Goal: Task Accomplishment & Management: Use online tool/utility

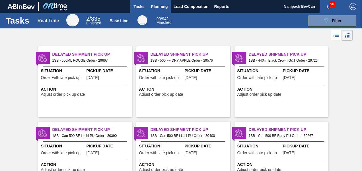
click at [159, 4] on span "Planning" at bounding box center [159, 6] width 17 height 7
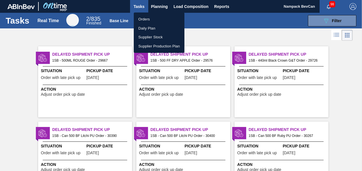
click at [147, 19] on li "Orders" at bounding box center [159, 19] width 51 height 9
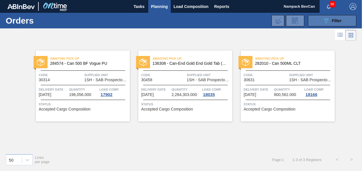
click at [326, 21] on icon "089F7B8B-B2A5-4AFE-B5C0-19BA573D28AC" at bounding box center [326, 20] width 7 height 7
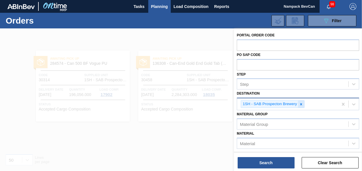
click at [301, 104] on icon at bounding box center [301, 104] width 2 height 2
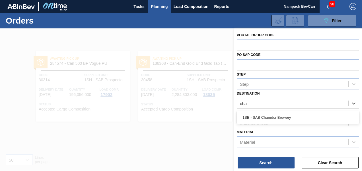
type input "cham"
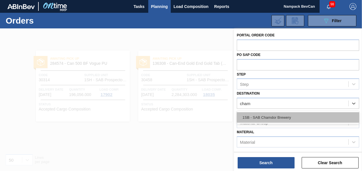
click at [292, 117] on div "1SB - SAB Chamdor Brewery" at bounding box center [298, 117] width 122 height 11
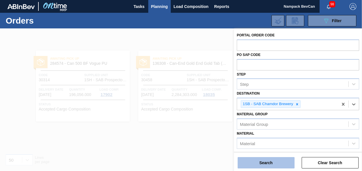
click at [279, 164] on button "Search" at bounding box center [266, 162] width 57 height 11
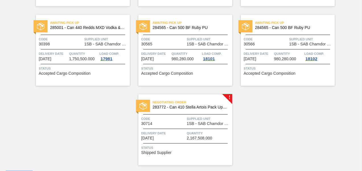
scroll to position [290, 0]
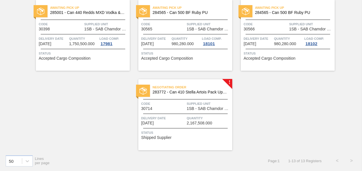
click at [182, 96] on div "Negotiating Order 283772 - Can 410 Stella Artois Pack Upgrade Code 30714 Suppli…" at bounding box center [185, 114] width 94 height 71
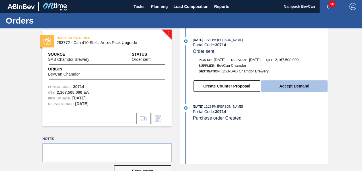
click at [295, 85] on button "Accept Demand" at bounding box center [294, 86] width 66 height 11
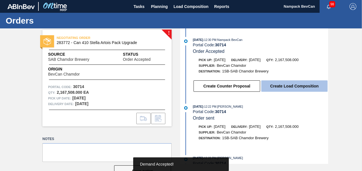
click at [294, 88] on button "Create Load Composition" at bounding box center [294, 86] width 66 height 11
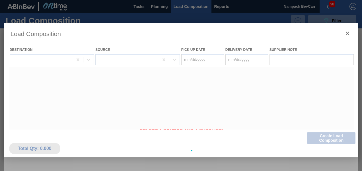
type Date "[DATE]"
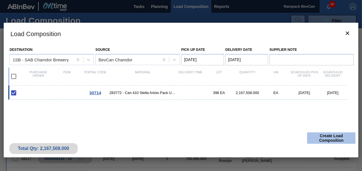
click at [328, 141] on button "Create Load Composition" at bounding box center [331, 138] width 48 height 11
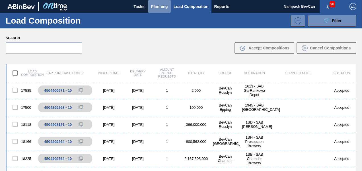
click at [166, 7] on span "Planning" at bounding box center [159, 6] width 17 height 7
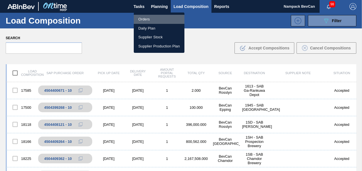
click at [150, 20] on li "Orders" at bounding box center [159, 19] width 51 height 9
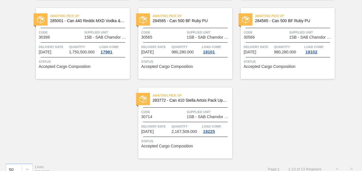
scroll to position [290, 0]
